Goal: Use online tool/utility: Utilize a website feature to perform a specific function

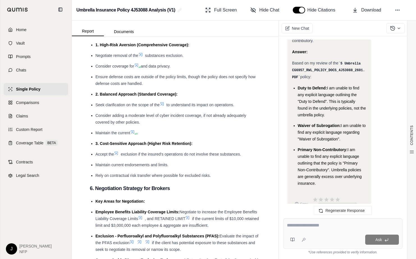
scroll to position [1551, 0]
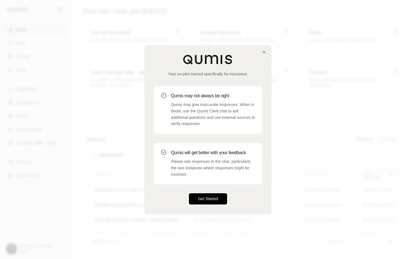
click at [221, 201] on button "Get Started" at bounding box center [208, 199] width 38 height 11
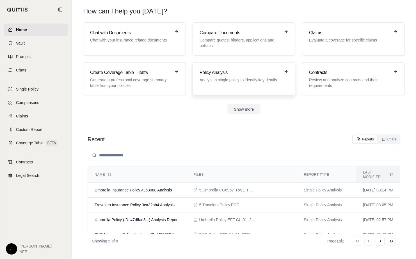
click at [232, 82] on p "Analyze a single policy to identify key details" at bounding box center [240, 80] width 81 height 6
